Goal: Find specific page/section: Find specific page/section

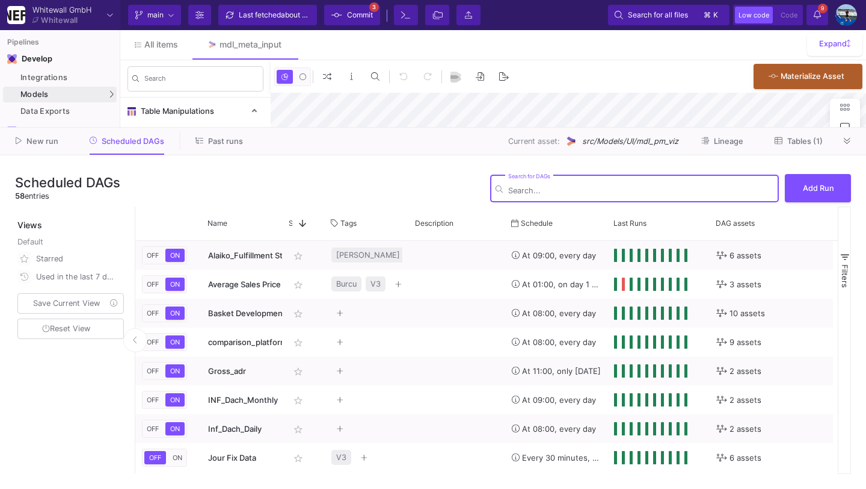
type input "-39"
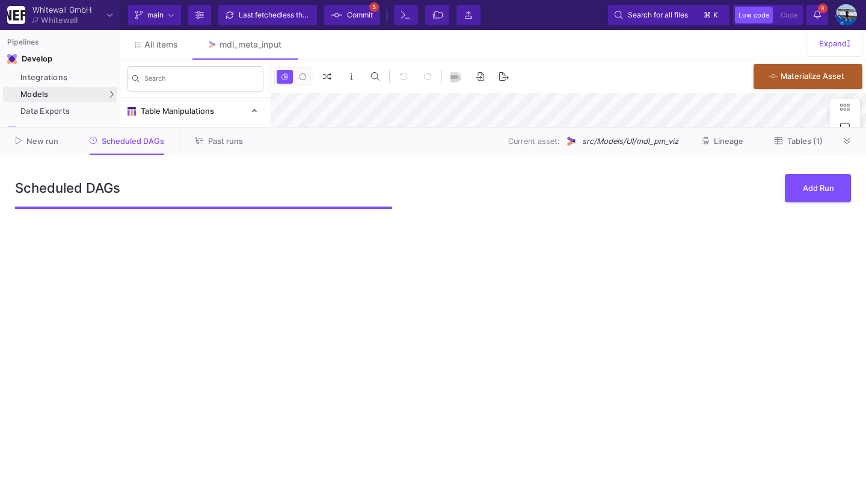
type input "0"
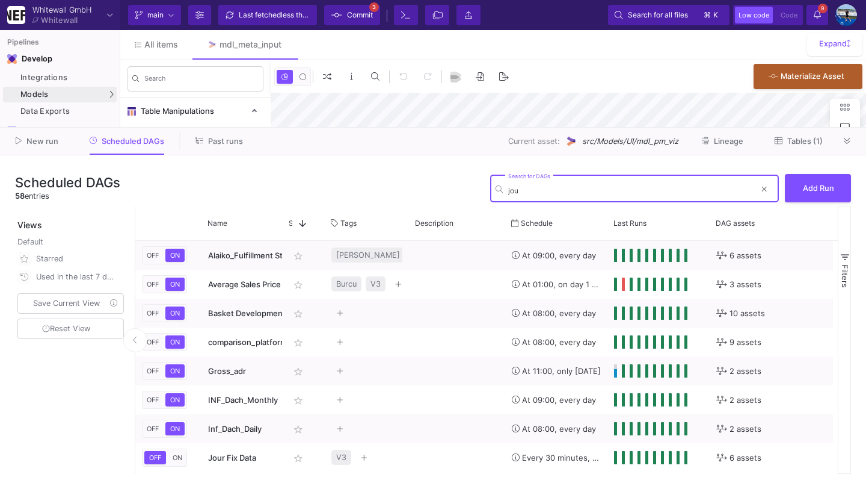
type input "jour"
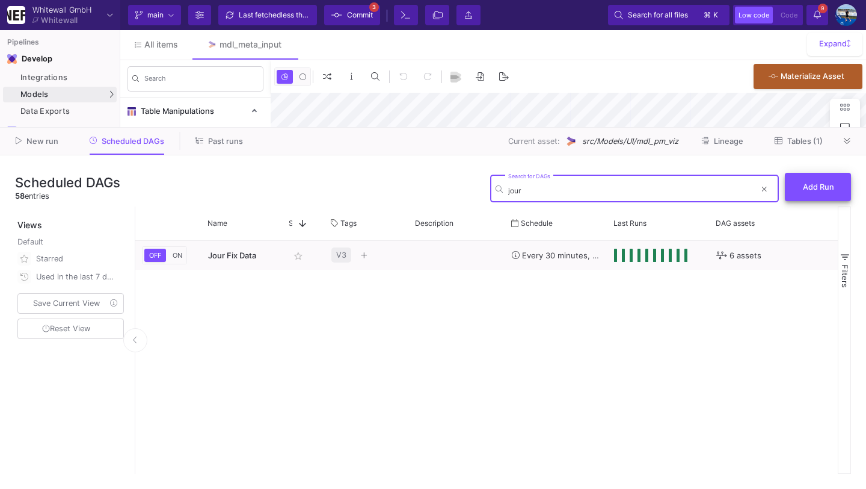
type input "-39"
type input "jour"
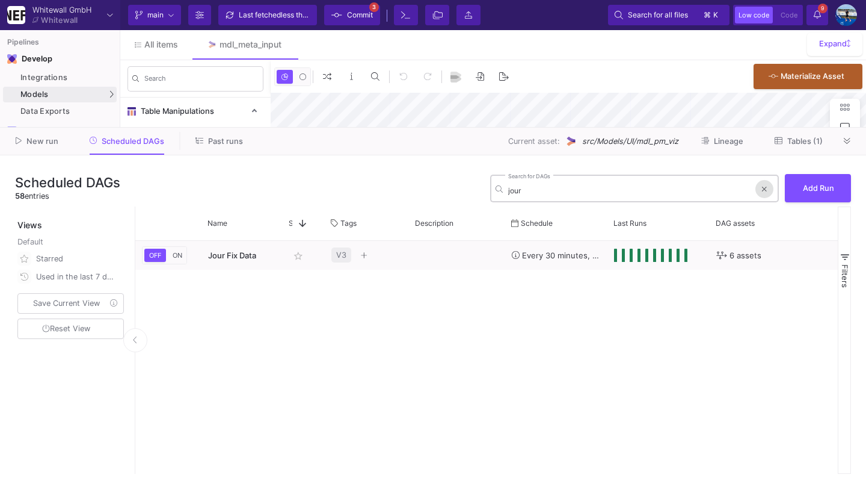
click at [762, 184] on span at bounding box center [764, 189] width 5 height 19
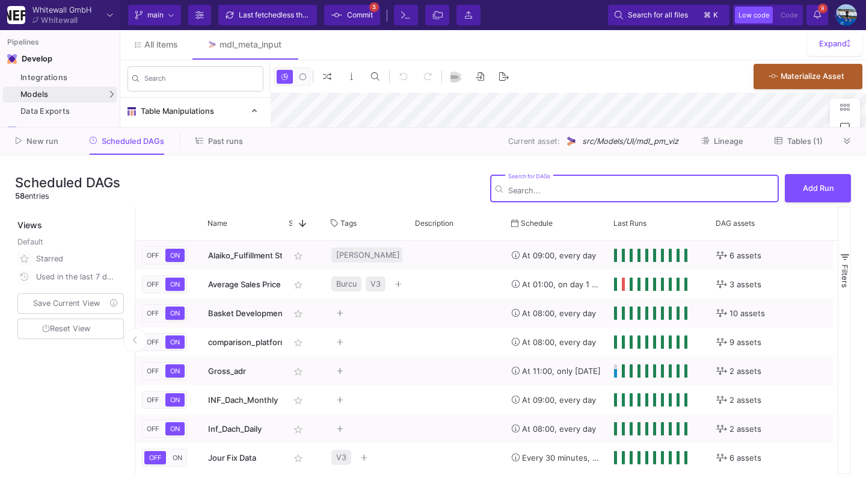
click at [836, 141] on button "Tables (1)" at bounding box center [799, 141] width 77 height 19
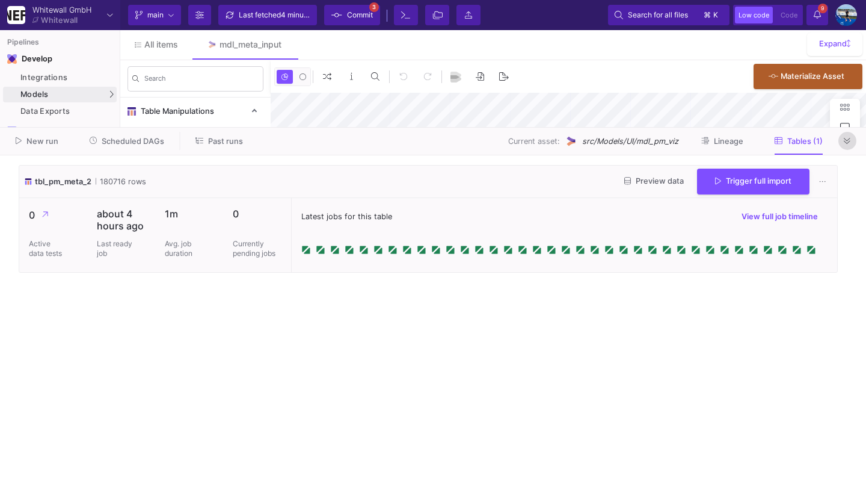
click at [854, 143] on button at bounding box center [848, 141] width 18 height 18
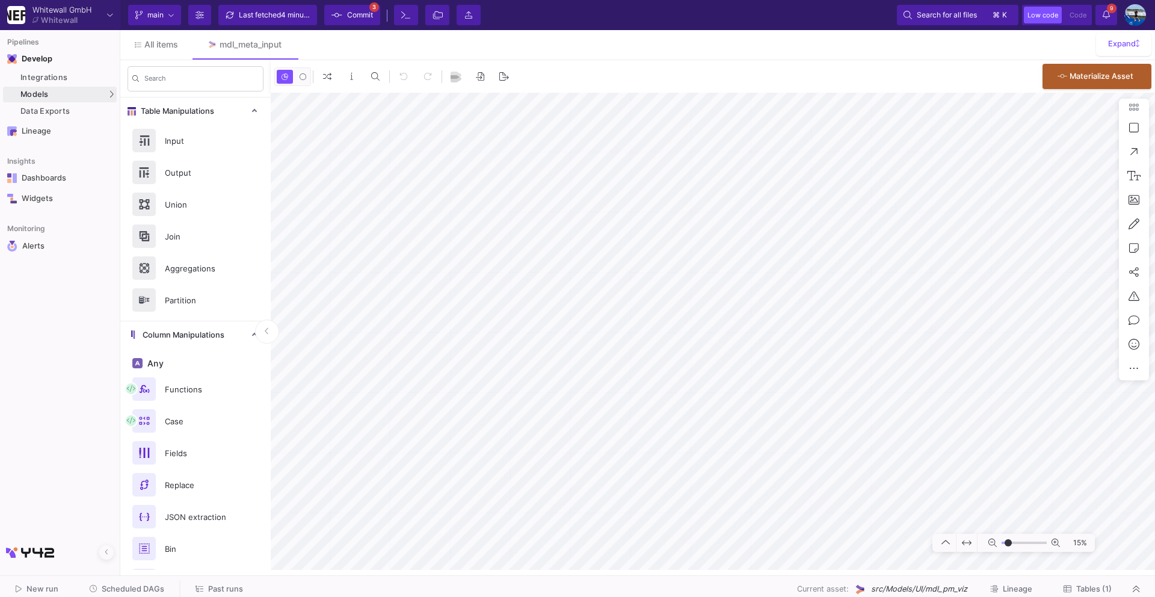
type input "-30"
